Goal: Transaction & Acquisition: Purchase product/service

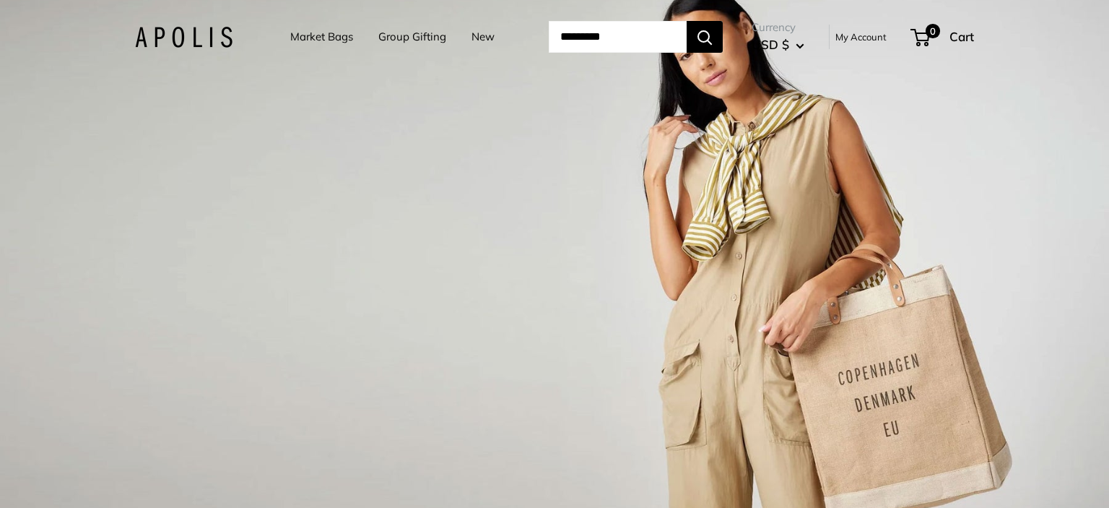
click at [622, 43] on input "Search..." at bounding box center [618, 37] width 138 height 32
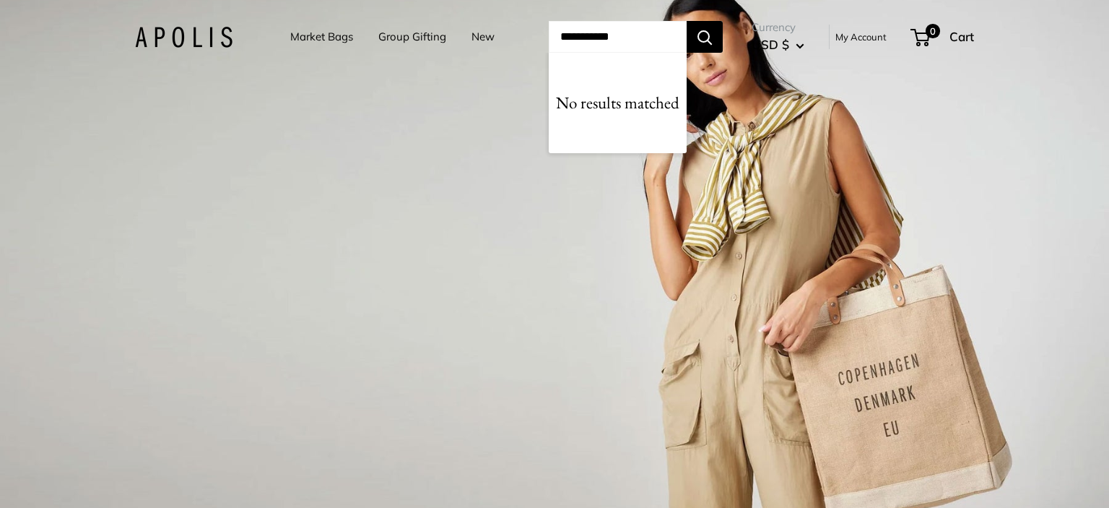
type input "**********"
click at [687, 21] on button "Search" at bounding box center [705, 37] width 36 height 32
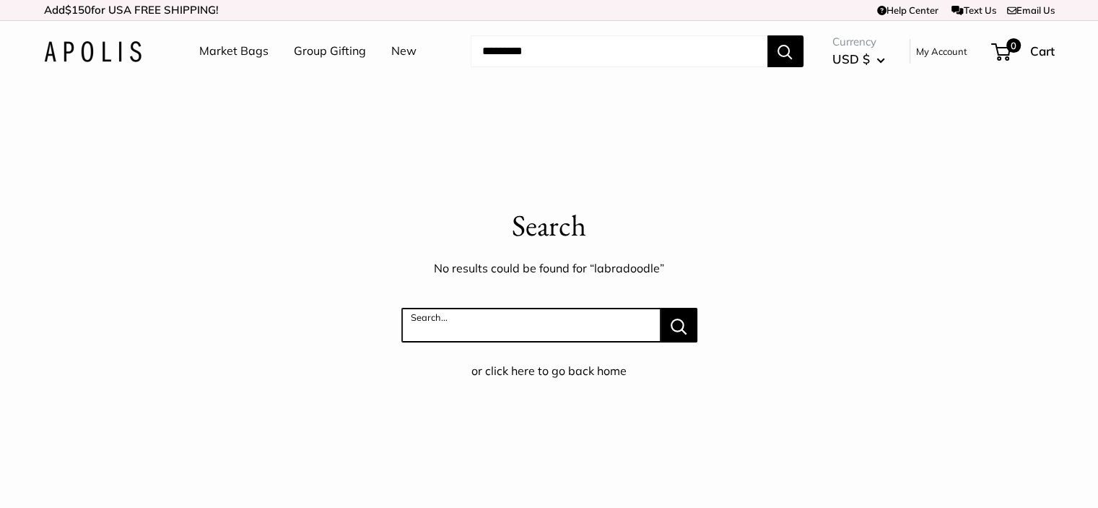
click at [434, 341] on input "Search..." at bounding box center [530, 325] width 259 height 35
type input "***"
click at [661, 308] on button "Search..." at bounding box center [679, 325] width 37 height 35
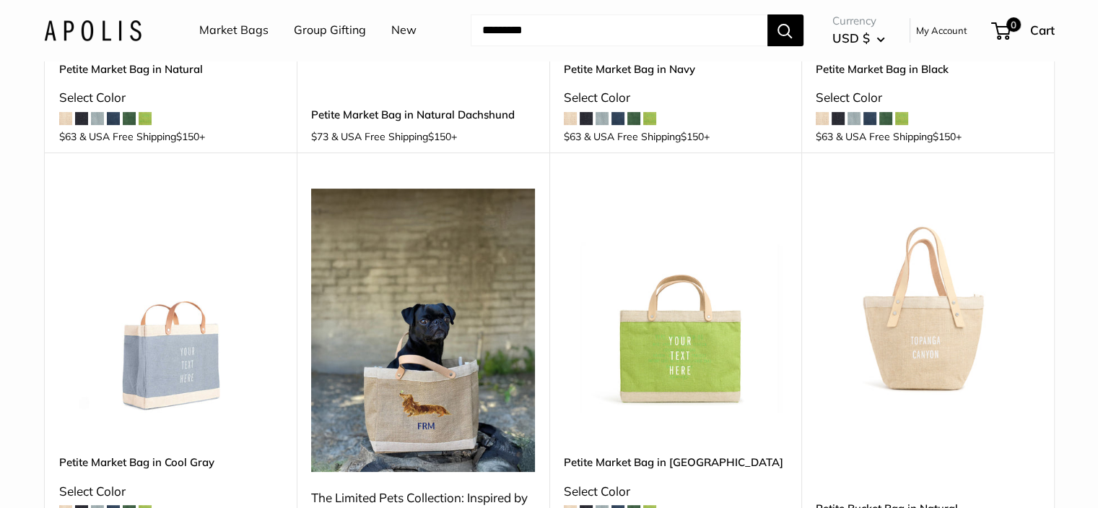
scroll to position [505, 0]
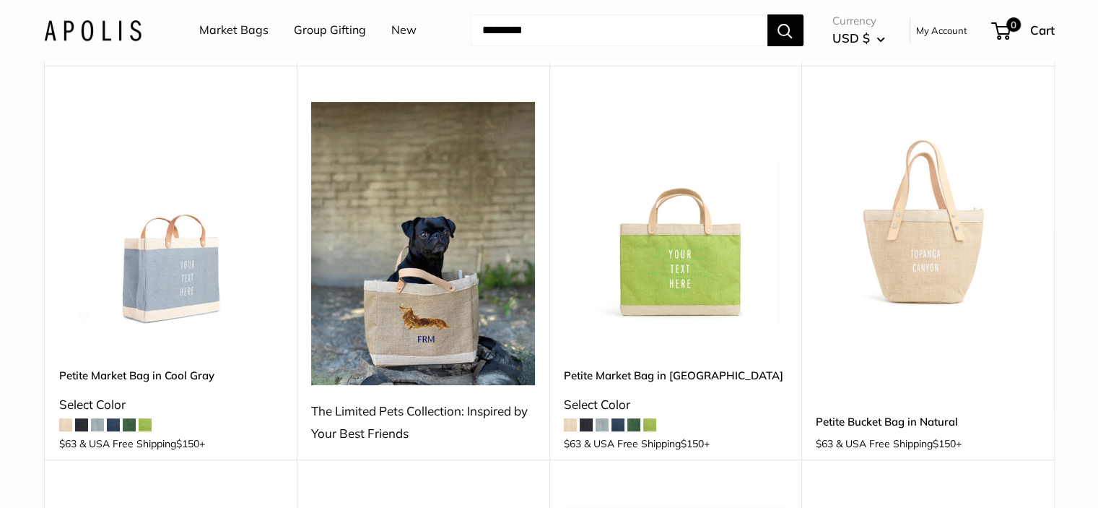
click at [388, 271] on img at bounding box center [423, 243] width 224 height 282
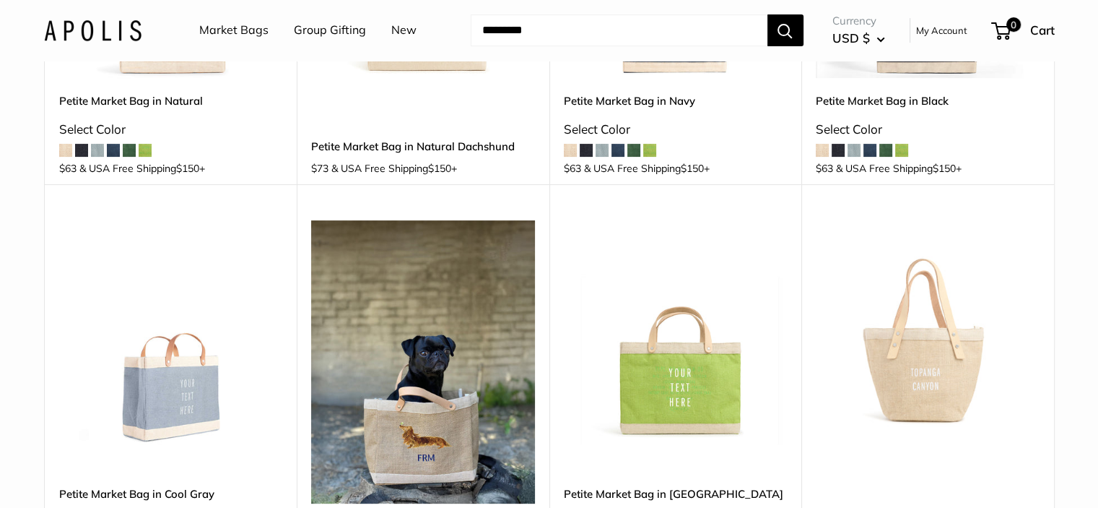
scroll to position [217, 0]
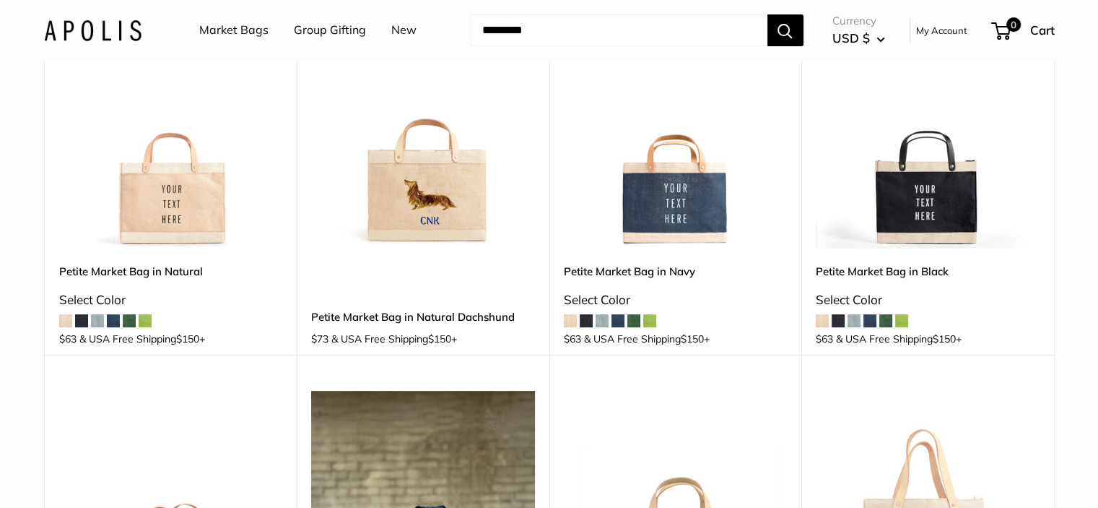
click at [0, 0] on img at bounding box center [0, 0] width 0 height 0
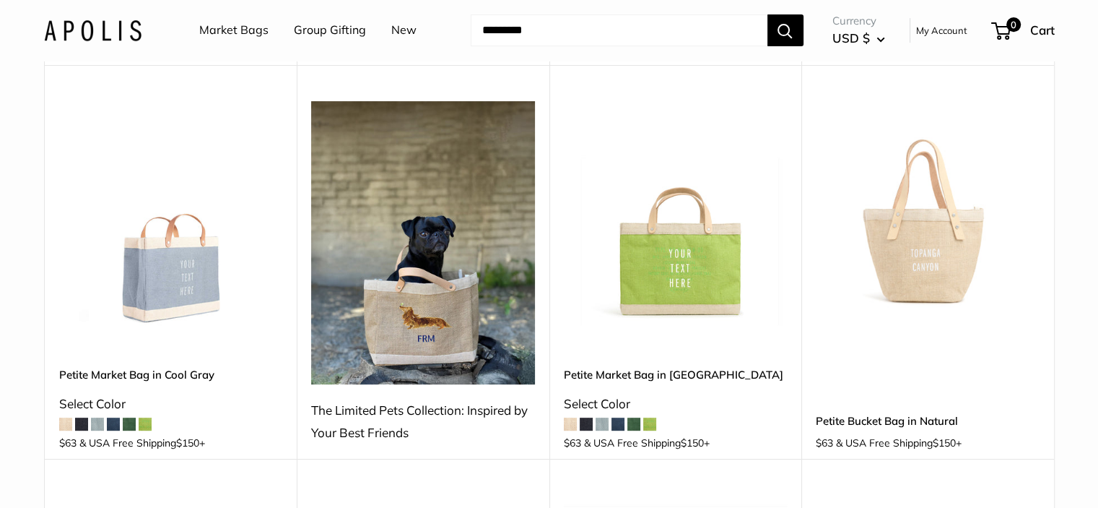
scroll to position [578, 0]
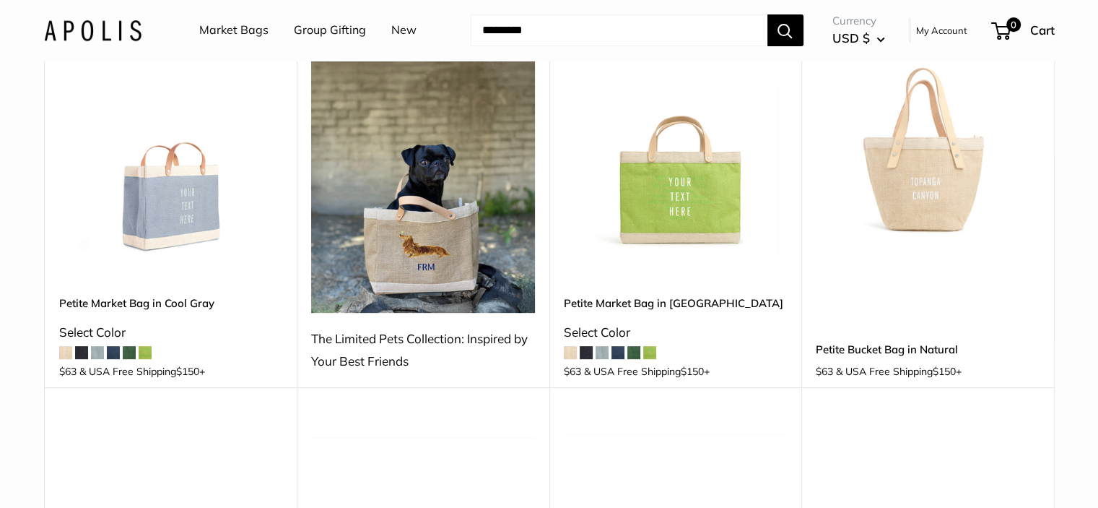
click at [432, 333] on div "The Limited Pets Collection: Inspired by Your Best Friends" at bounding box center [423, 350] width 224 height 46
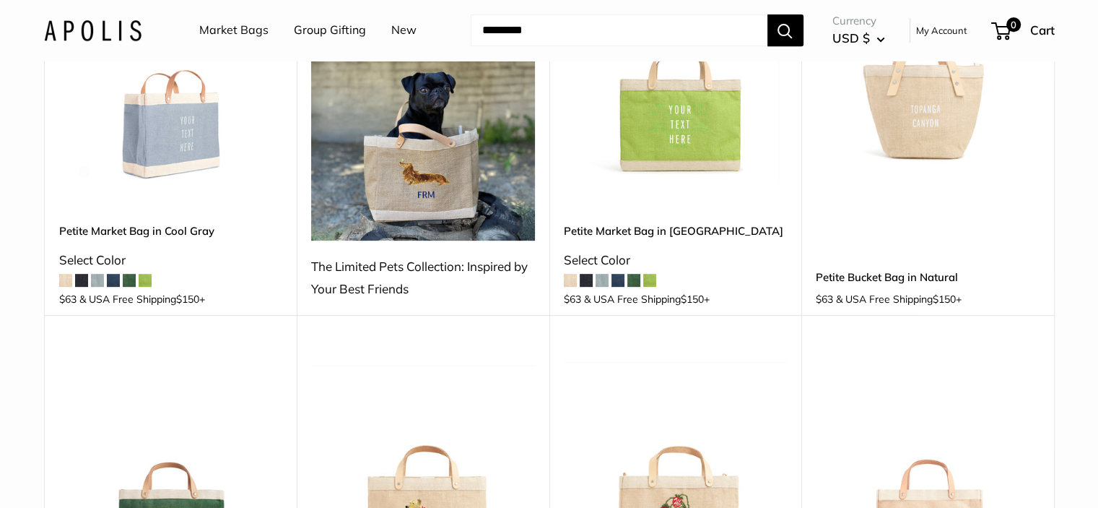
scroll to position [650, 0]
click at [422, 267] on div "The Limited Pets Collection: Inspired by Your Best Friends" at bounding box center [423, 278] width 224 height 46
click at [425, 140] on img at bounding box center [423, 98] width 224 height 282
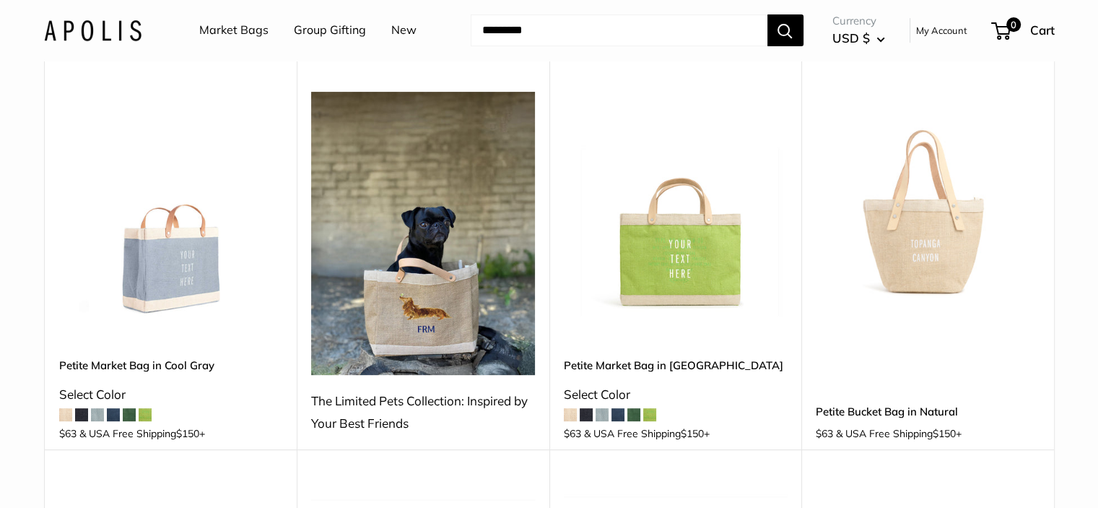
scroll to position [433, 0]
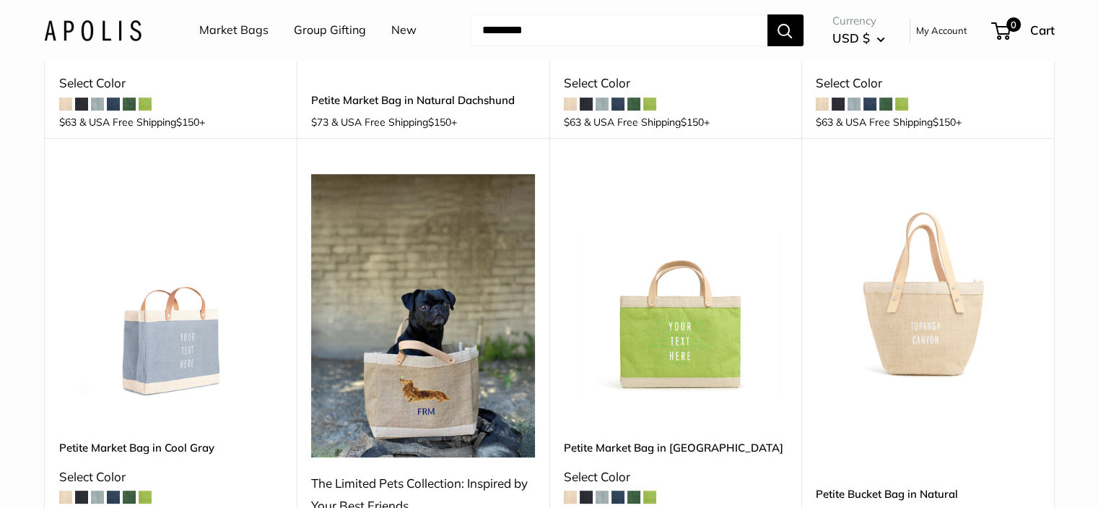
click at [430, 239] on img at bounding box center [423, 315] width 224 height 282
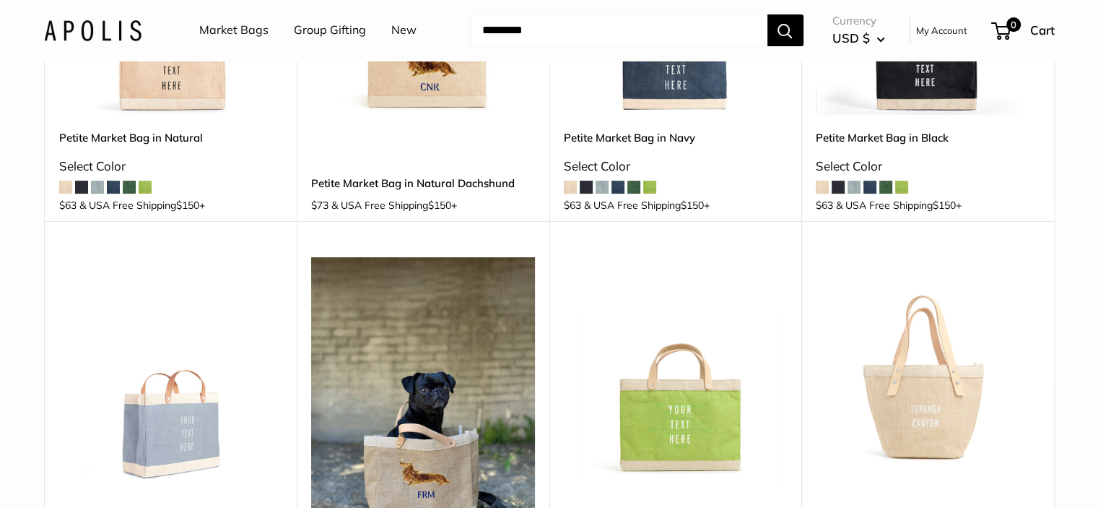
scroll to position [289, 0]
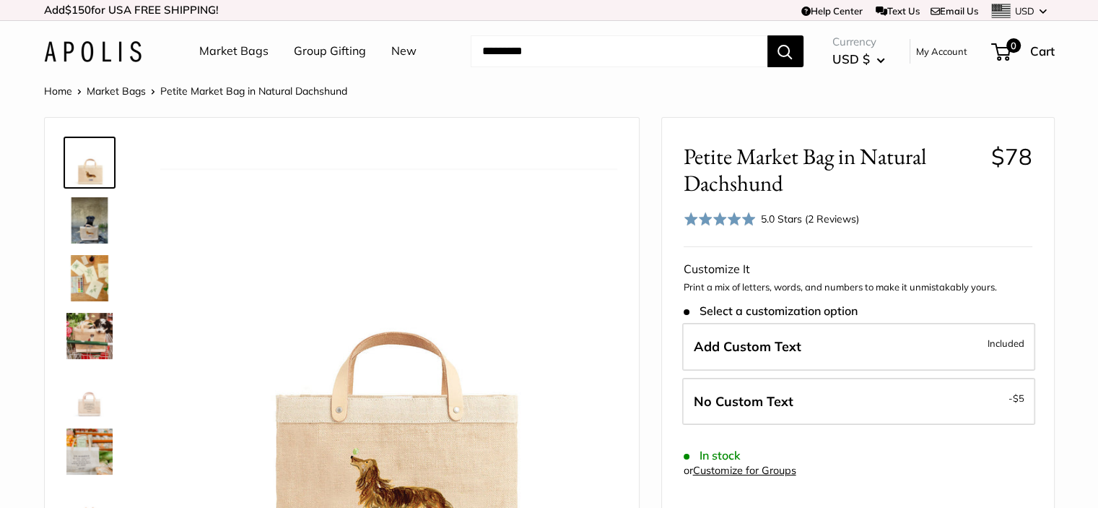
click at [131, 92] on link "Market Bags" at bounding box center [116, 90] width 59 height 13
